Goal: Communication & Community: Answer question/provide support

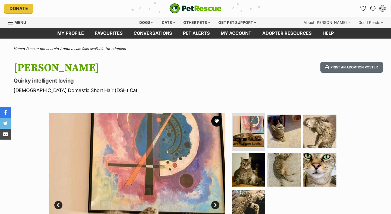
click at [369, 9] on img "Conversations" at bounding box center [372, 8] width 7 height 7
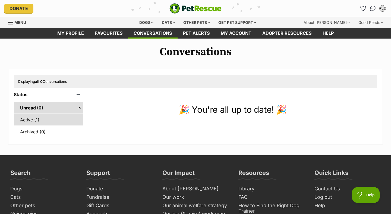
click at [52, 120] on link "Active (1)" at bounding box center [48, 119] width 69 height 11
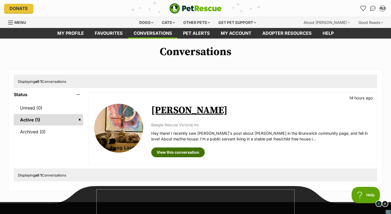
click at [194, 149] on link "View this conversation" at bounding box center [178, 152] width 54 height 10
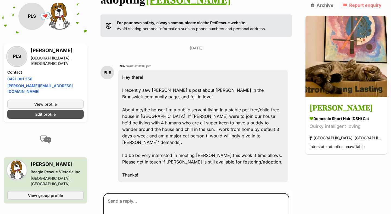
scroll to position [95, 0]
